Goal: Transaction & Acquisition: Purchase product/service

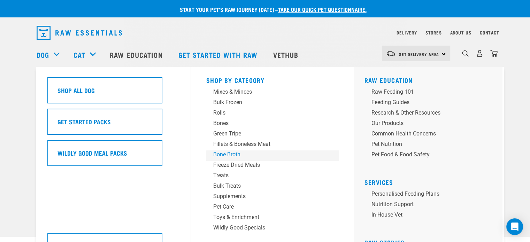
scroll to position [15, 0]
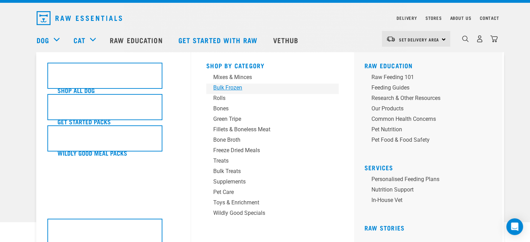
click at [219, 88] on div "Bulk Frozen" at bounding box center [267, 88] width 109 height 8
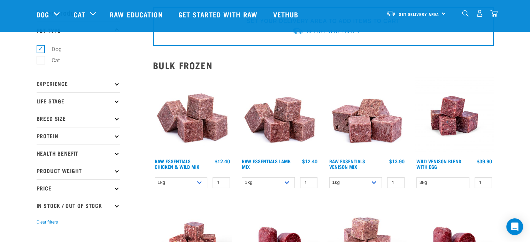
scroll to position [26, 0]
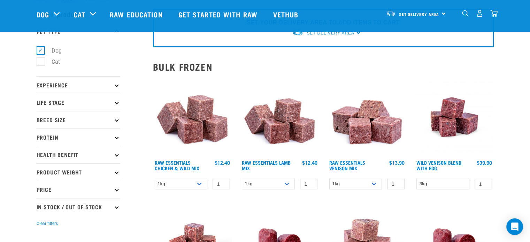
click at [116, 192] on p "Price" at bounding box center [79, 189] width 84 height 17
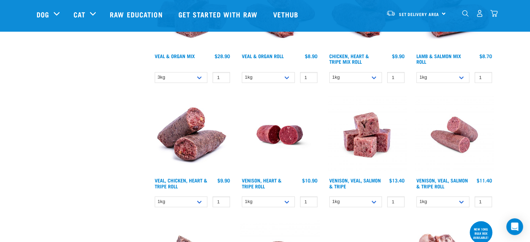
scroll to position [382, 0]
drag, startPoint x: 206, startPoint y: 98, endPoint x: 153, endPoint y: 111, distance: 55.0
drag, startPoint x: 153, startPoint y: 111, endPoint x: 126, endPoint y: 115, distance: 27.5
drag, startPoint x: 126, startPoint y: 115, endPoint x: 106, endPoint y: 117, distance: 19.3
drag, startPoint x: 106, startPoint y: 117, endPoint x: 95, endPoint y: 119, distance: 11.7
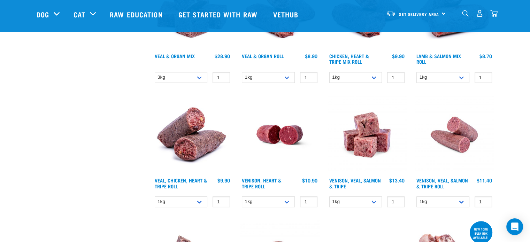
drag, startPoint x: 95, startPoint y: 119, endPoint x: 85, endPoint y: 119, distance: 9.4
click at [85, 119] on div "× Filter products Pet Type Dog Cat Experience New Raw Feeder Experienced Raw Fe…" at bounding box center [90, 193] width 116 height 1102
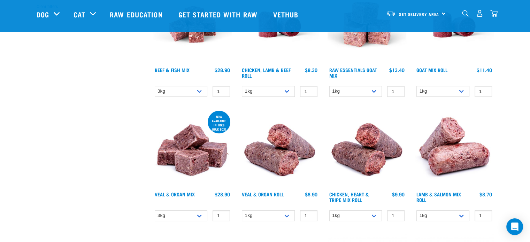
scroll to position [244, 0]
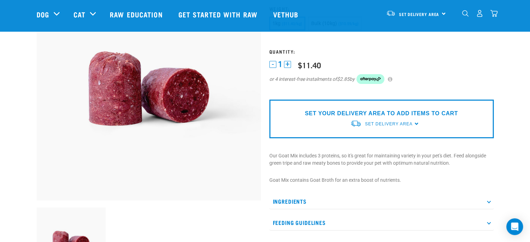
scroll to position [45, 0]
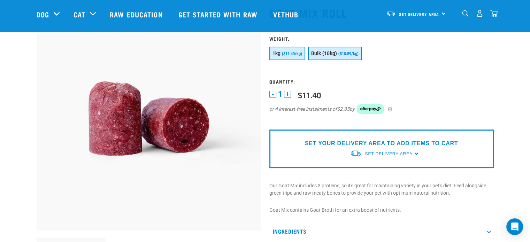
click at [330, 48] on button "Bulk (10kg) ($10.59/kg)" at bounding box center [335, 54] width 54 height 14
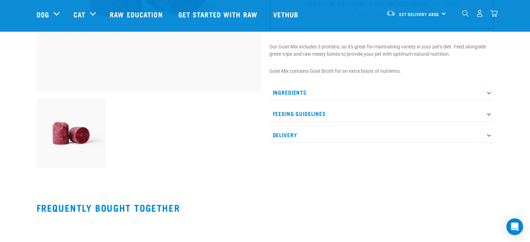
scroll to position [181, 0]
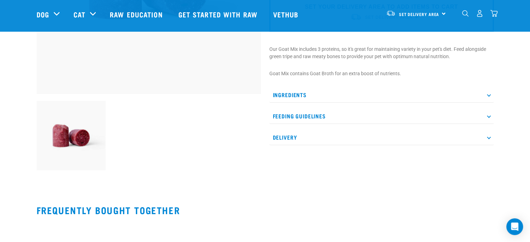
click at [342, 90] on p "Ingredients" at bounding box center [381, 95] width 225 height 16
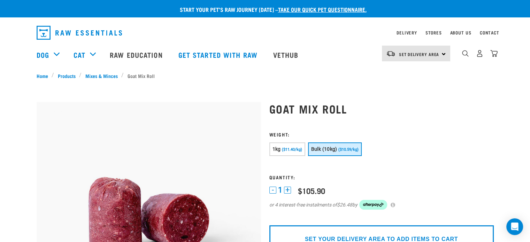
scroll to position [0, 0]
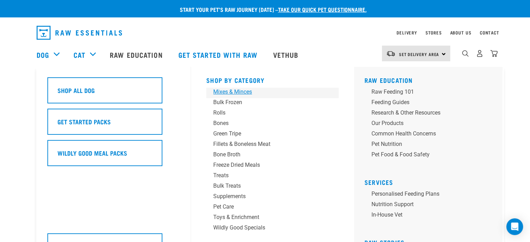
click at [240, 94] on div "Mixes & Minces" at bounding box center [267, 92] width 109 height 8
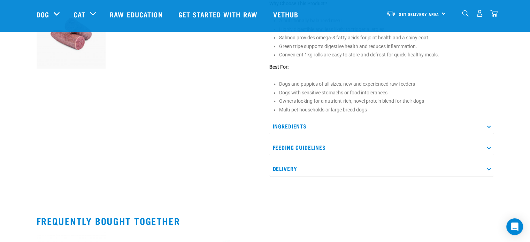
scroll to position [299, 0]
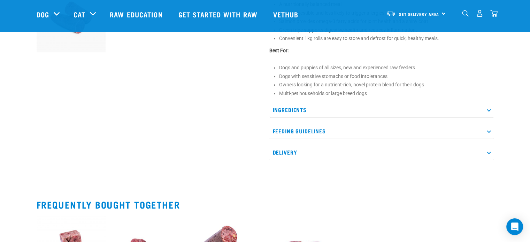
click at [310, 115] on p "Ingredients" at bounding box center [381, 110] width 225 height 16
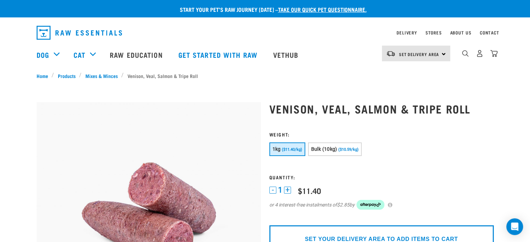
scroll to position [52, 0]
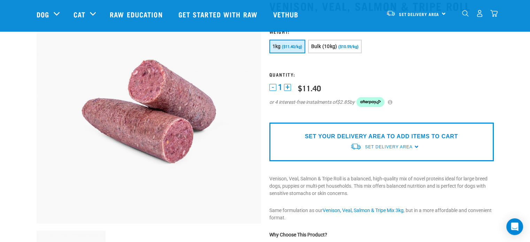
drag, startPoint x: 335, startPoint y: 79, endPoint x: 312, endPoint y: 79, distance: 22.7
drag, startPoint x: 312, startPoint y: 79, endPoint x: 298, endPoint y: 74, distance: 15.5
drag, startPoint x: 298, startPoint y: 74, endPoint x: 282, endPoint y: 70, distance: 16.0
drag, startPoint x: 282, startPoint y: 70, endPoint x: 280, endPoint y: 67, distance: 4.2
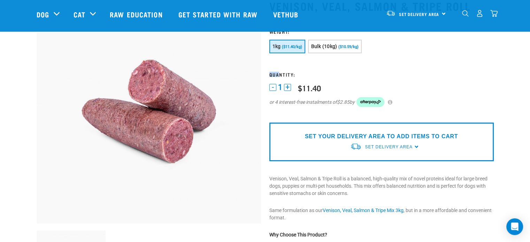
click at [280, 67] on form at bounding box center [381, 72] width 225 height 87
drag, startPoint x: 280, startPoint y: 67, endPoint x: 276, endPoint y: 66, distance: 4.5
click at [276, 66] on form at bounding box center [381, 72] width 225 height 87
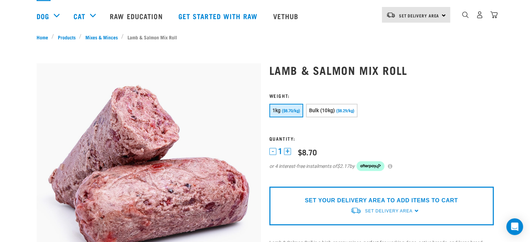
scroll to position [107, 0]
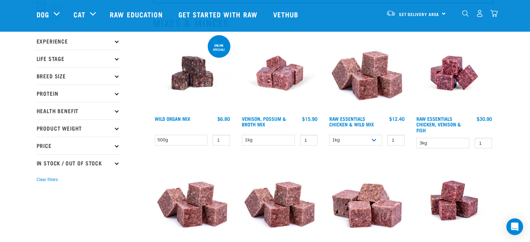
scroll to position [71, 0]
click at [91, 99] on p "Protein" at bounding box center [79, 92] width 84 height 17
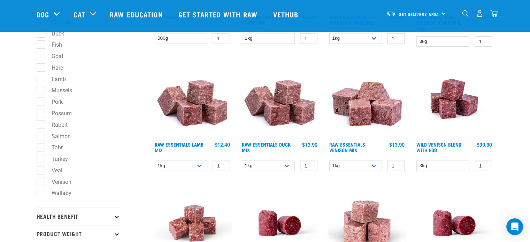
scroll to position [174, 0]
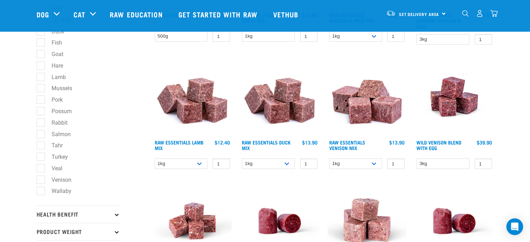
click at [60, 135] on label "Salmon" at bounding box center [56, 134] width 33 height 9
click at [41, 135] on input "Salmon" at bounding box center [39, 133] width 5 height 5
checkbox input "true"
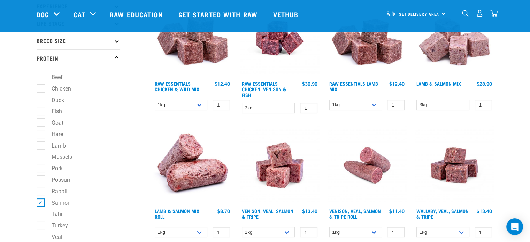
scroll to position [117, 0]
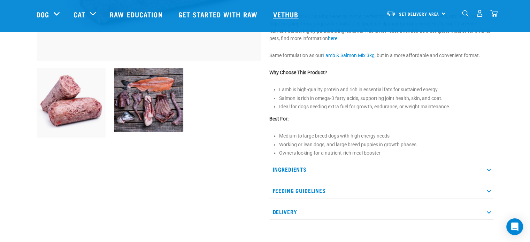
scroll to position [213, 0]
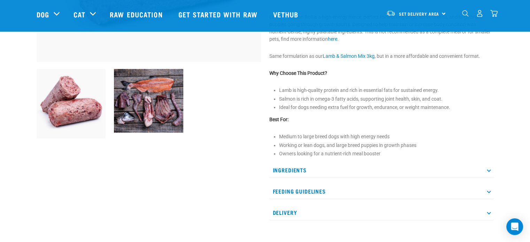
drag, startPoint x: 299, startPoint y: 155, endPoint x: 302, endPoint y: 159, distance: 4.9
click at [302, 159] on div "Lamb & Salmon Mix Roll" at bounding box center [381, 29] width 233 height 402
click at [309, 162] on p "Ingredients" at bounding box center [381, 170] width 225 height 16
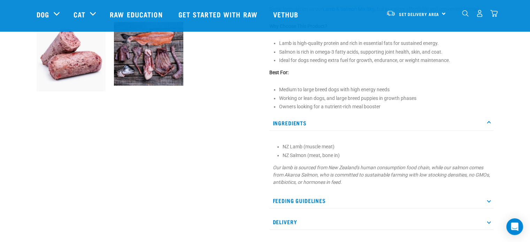
scroll to position [261, 0]
drag, startPoint x: 309, startPoint y: 161, endPoint x: 283, endPoint y: 169, distance: 26.9
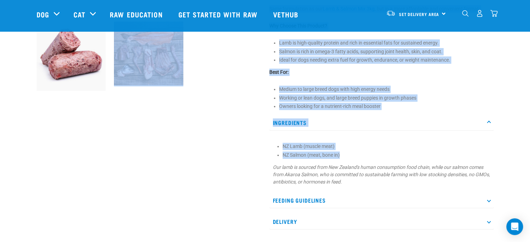
drag, startPoint x: 283, startPoint y: 169, endPoint x: 265, endPoint y: 166, distance: 18.7
click at [265, 166] on div "Lamb & Salmon Mix Roll" at bounding box center [265, 10] width 466 height 459
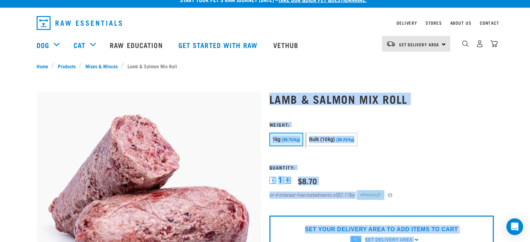
scroll to position [0, 0]
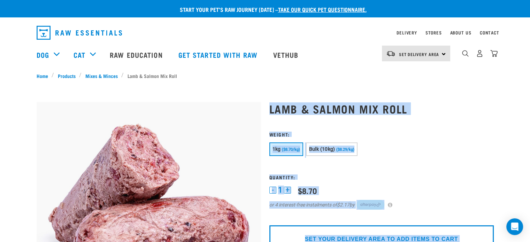
click at [357, 138] on form "1kg" at bounding box center [381, 175] width 225 height 87
